Goal: Task Accomplishment & Management: Complete application form

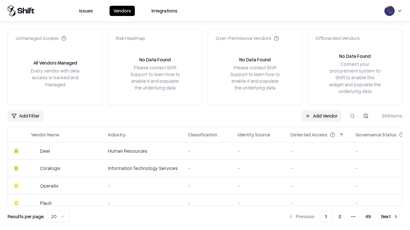
click at [321, 116] on link "Add Vendor" at bounding box center [321, 116] width 40 height 12
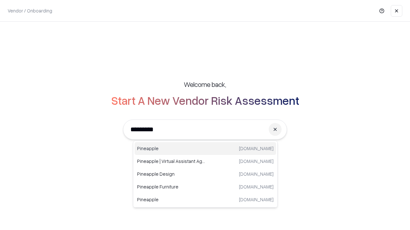
click at [205, 149] on div "Pineapple [DOMAIN_NAME]" at bounding box center [204, 148] width 141 height 13
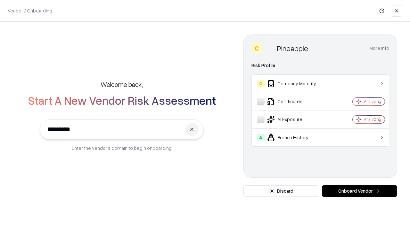
type input "*********"
click at [359, 191] on button "Onboard Vendor" at bounding box center [359, 192] width 75 height 12
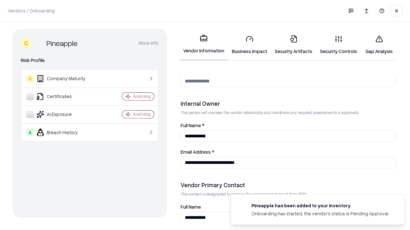
scroll to position [332, 0]
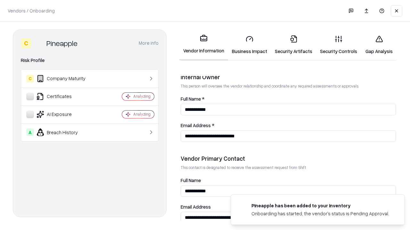
click at [293, 45] on link "Security Artifacts" at bounding box center [293, 45] width 45 height 30
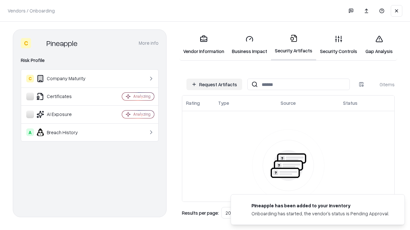
click at [214, 85] on button "Request Artifacts" at bounding box center [214, 85] width 56 height 12
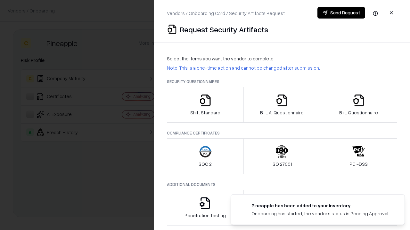
click at [358, 105] on icon "button" at bounding box center [358, 100] width 13 height 13
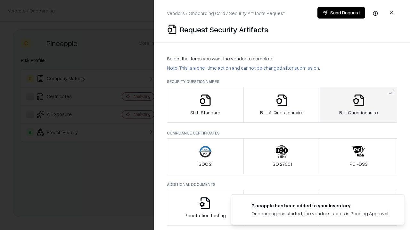
click at [281, 105] on icon "button" at bounding box center [281, 100] width 13 height 13
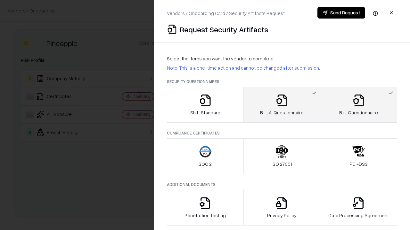
click at [341, 13] on button "Send Request" at bounding box center [341, 13] width 48 height 12
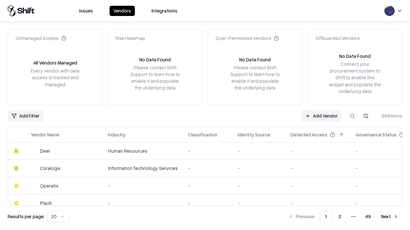
click at [352, 116] on button at bounding box center [352, 116] width 12 height 12
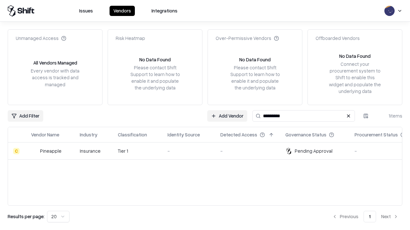
type input "*********"
click at [209, 151] on div "-" at bounding box center [188, 151] width 43 height 7
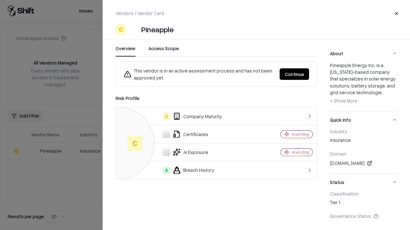
click at [294, 74] on button "Continue" at bounding box center [293, 75] width 29 height 12
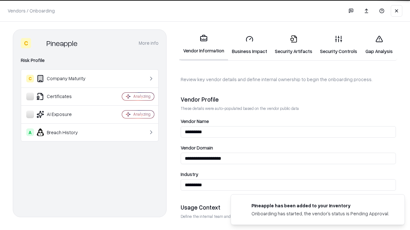
click at [293, 45] on link "Security Artifacts" at bounding box center [293, 45] width 45 height 30
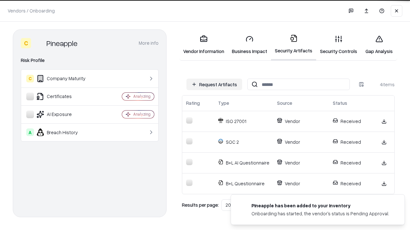
click at [379, 45] on link "Gap Analysis" at bounding box center [379, 45] width 36 height 30
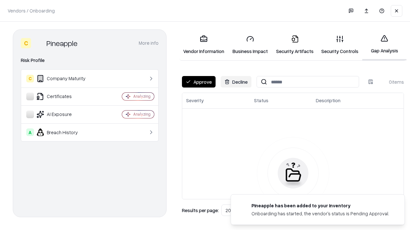
click at [198, 82] on button "Approve" at bounding box center [199, 82] width 34 height 12
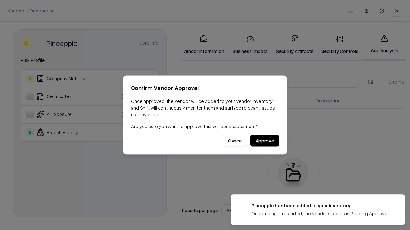
click at [264, 141] on button "Approve" at bounding box center [264, 141] width 28 height 12
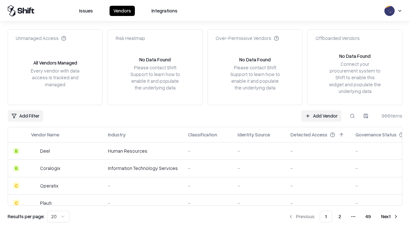
type input "*********"
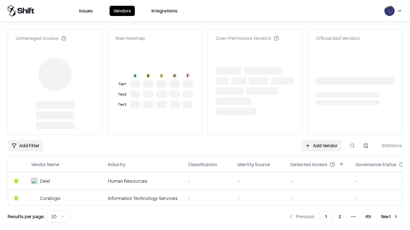
click at [321, 140] on link "Add Vendor" at bounding box center [321, 146] width 40 height 12
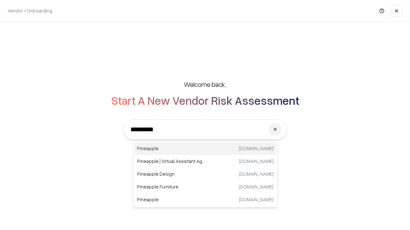
click at [205, 149] on div "Pineapple [DOMAIN_NAME]" at bounding box center [204, 148] width 141 height 13
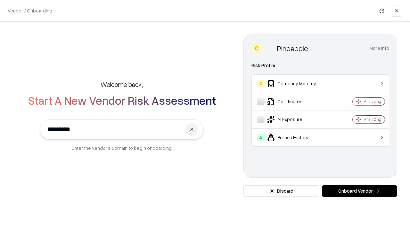
type input "*********"
click at [359, 191] on button "Onboard Vendor" at bounding box center [359, 192] width 75 height 12
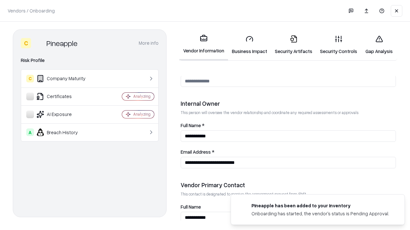
scroll to position [332, 0]
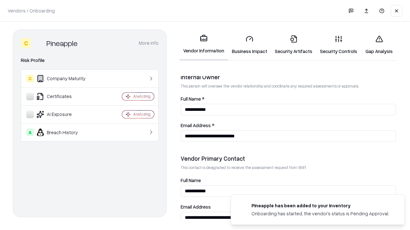
click at [379, 45] on link "Gap Analysis" at bounding box center [379, 45] width 36 height 30
